Goal: Information Seeking & Learning: Learn about a topic

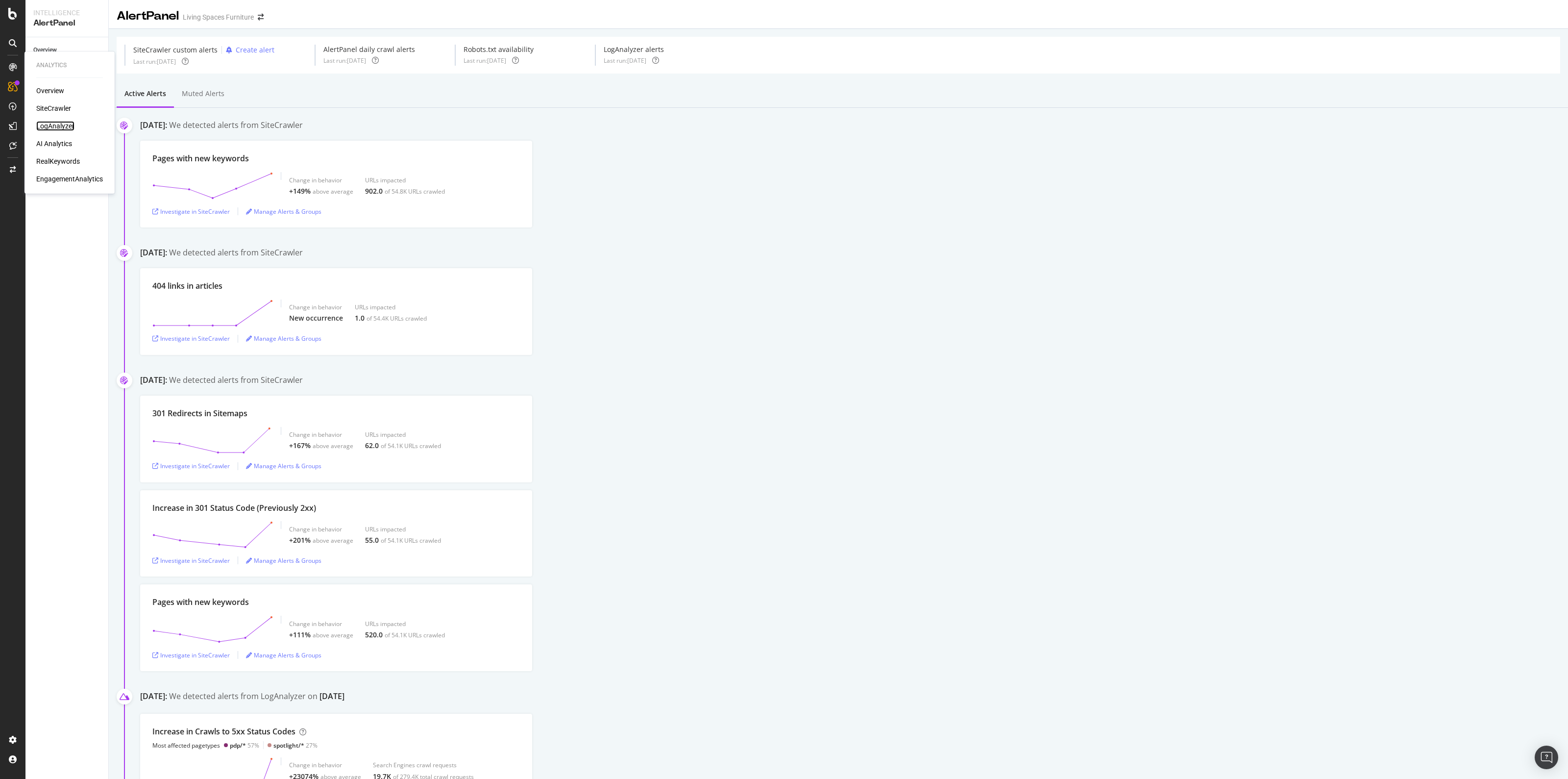
click at [67, 123] on div "LogAnalyzer" at bounding box center [55, 126] width 38 height 10
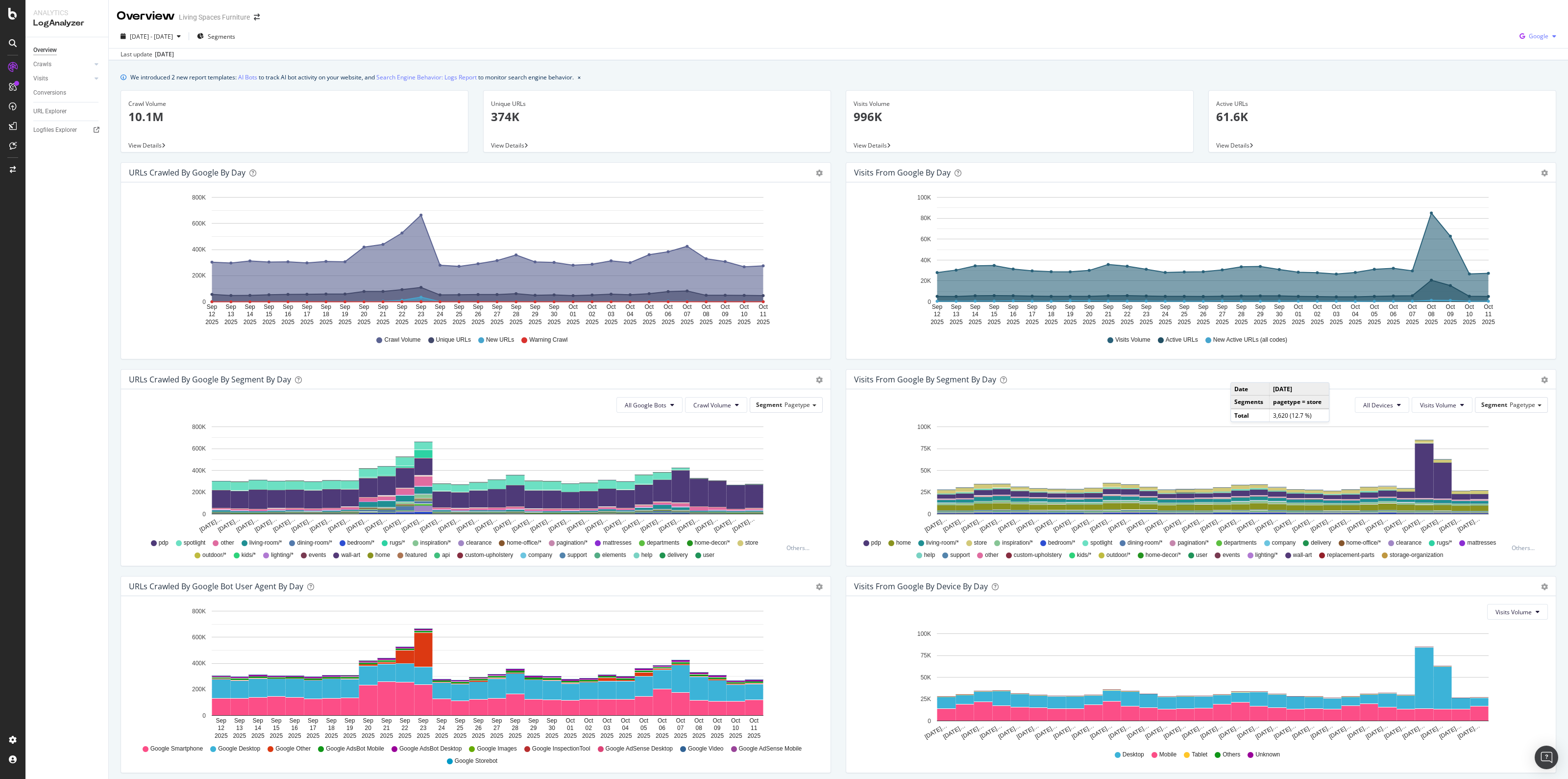
click at [1549, 35] on div "button" at bounding box center [1555, 36] width 12 height 6
click at [1535, 90] on span "OpenAI" at bounding box center [1536, 92] width 36 height 9
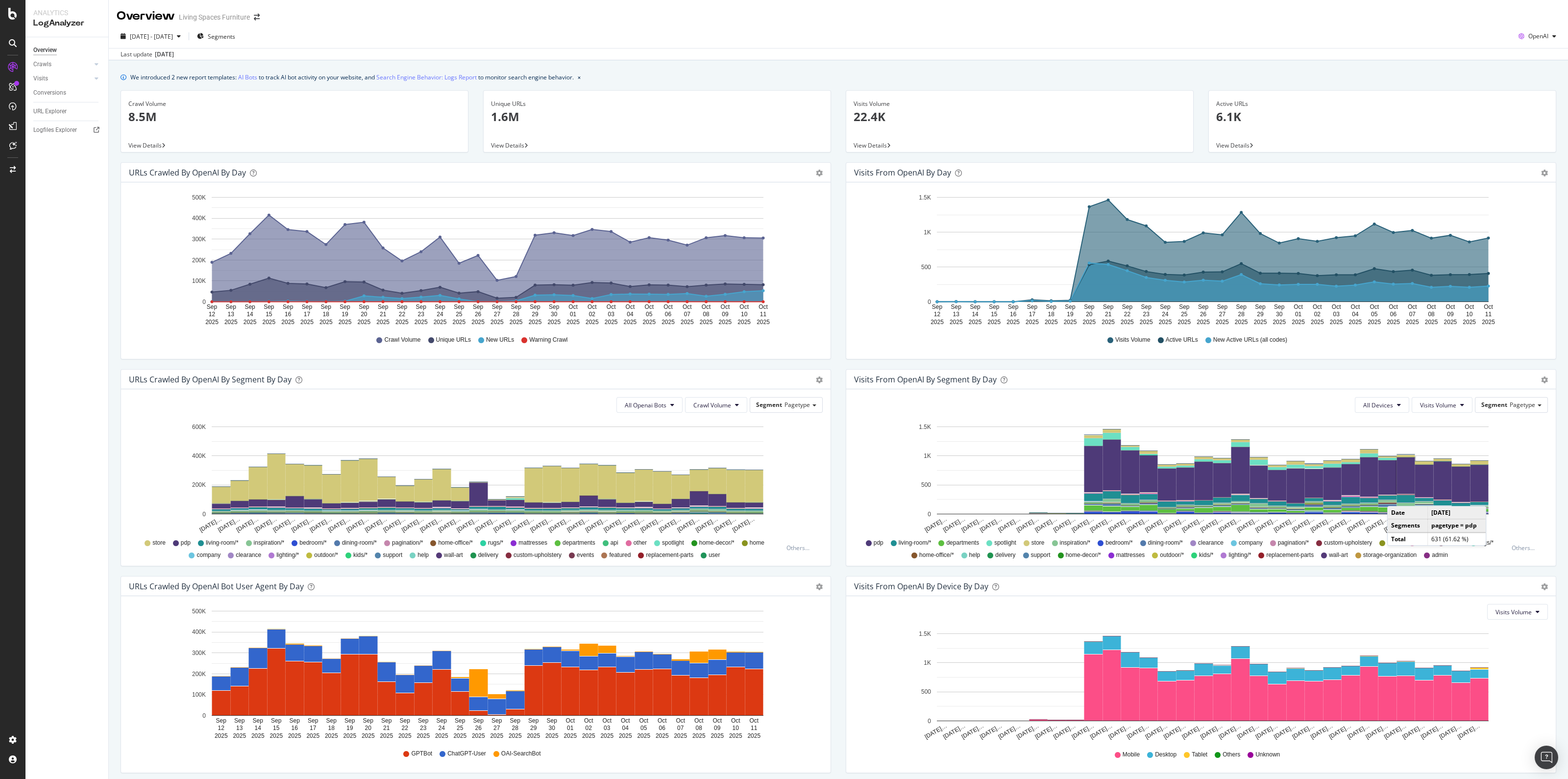
scroll to position [37, 0]
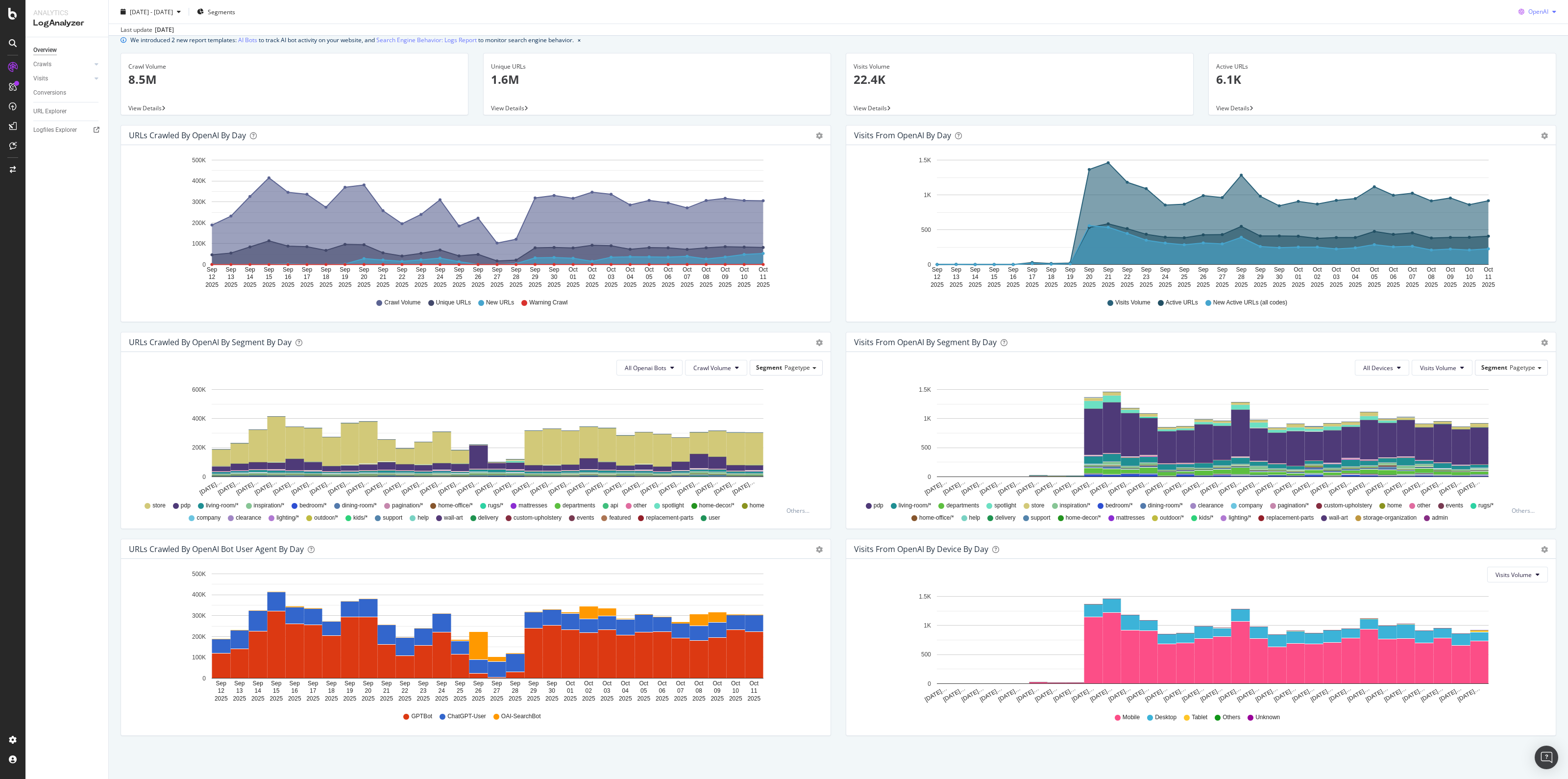
click at [1532, 15] on span "OpenAI" at bounding box center [1538, 11] width 20 height 8
click at [1525, 88] on span "Other AI Bots" at bounding box center [1535, 85] width 36 height 9
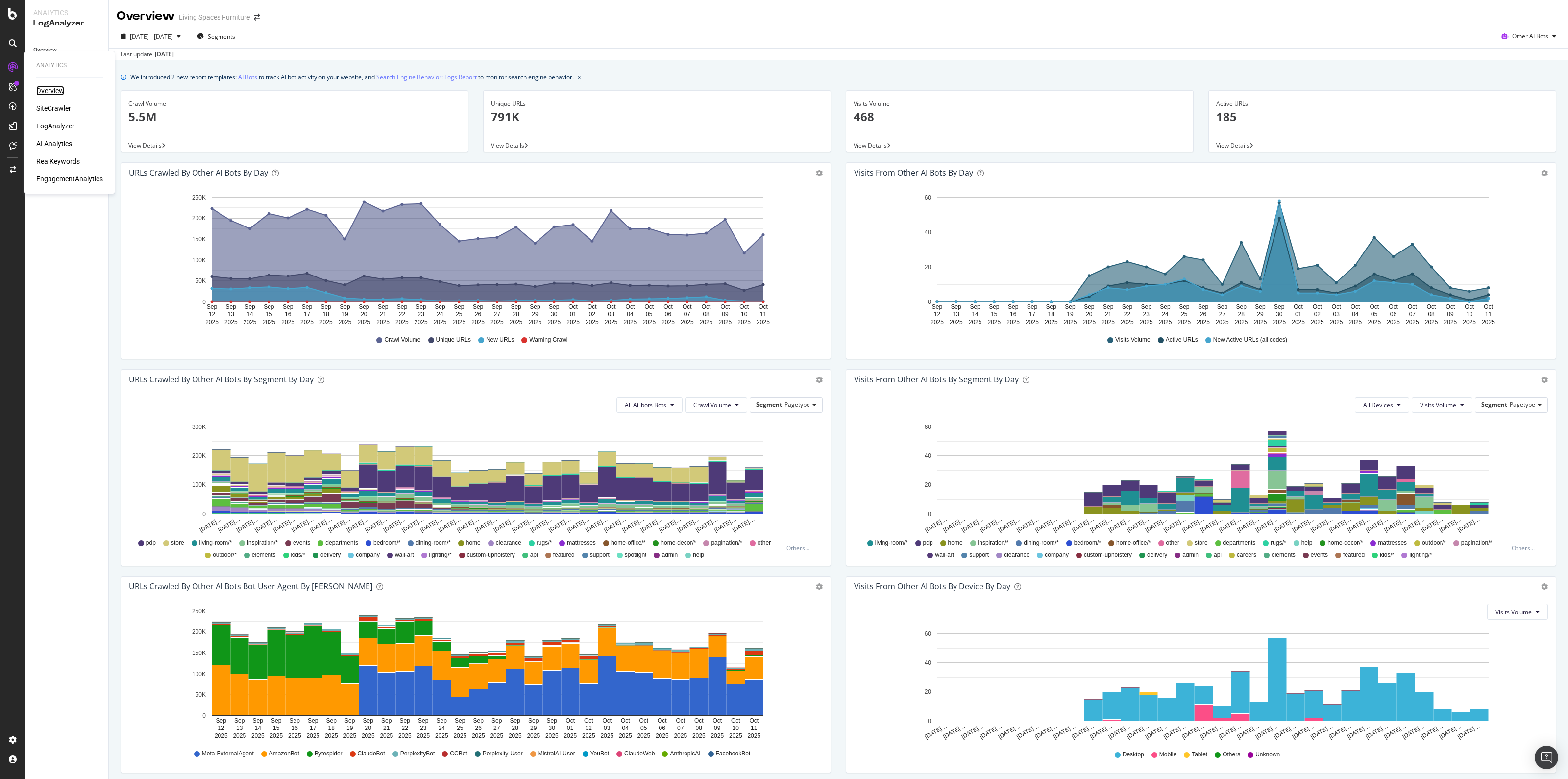
click at [60, 91] on div "Overview" at bounding box center [50, 91] width 28 height 10
